Goal: Information Seeking & Learning: Learn about a topic

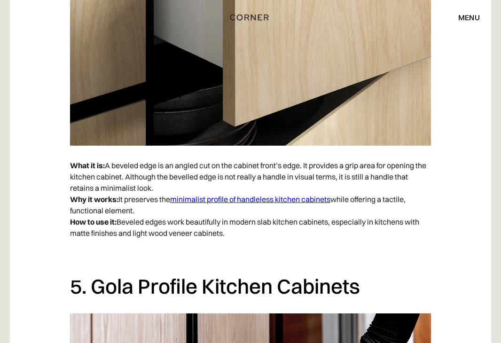
scroll to position [2092, 0]
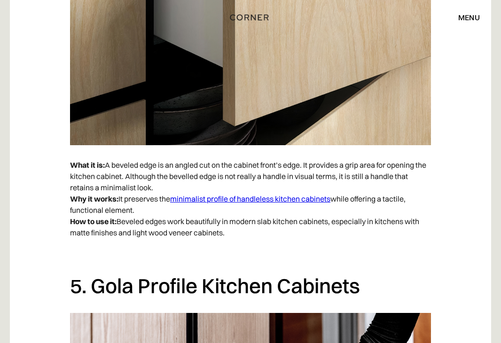
click at [246, 202] on link "minimalist profile of handleless kitchen cabinets" at bounding box center [250, 198] width 160 height 9
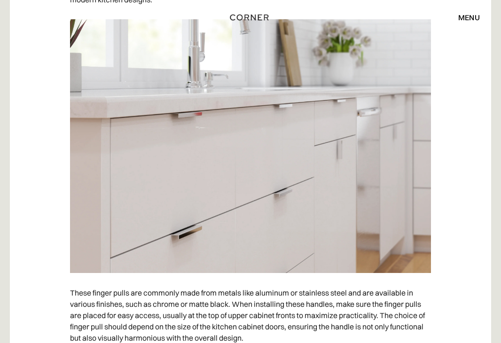
scroll to position [2228, 0]
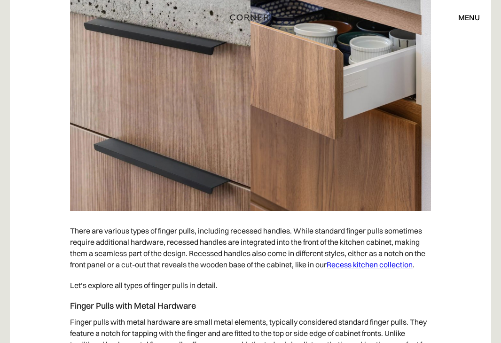
scroll to position [1871, 0]
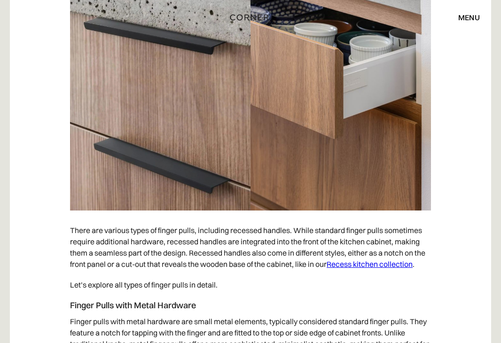
click at [368, 265] on link "Recess kitchen collection" at bounding box center [370, 264] width 86 height 9
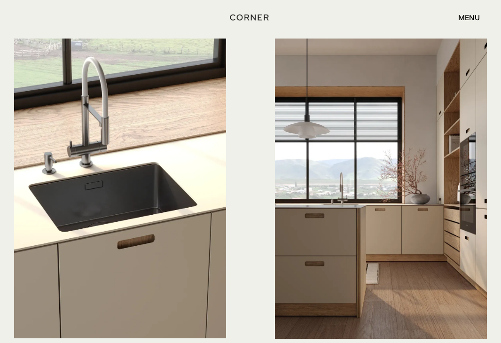
scroll to position [2152, 0]
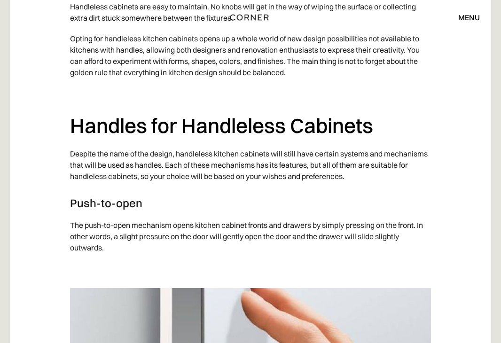
scroll to position [1016, 0]
